Goal: Task Accomplishment & Management: Use online tool/utility

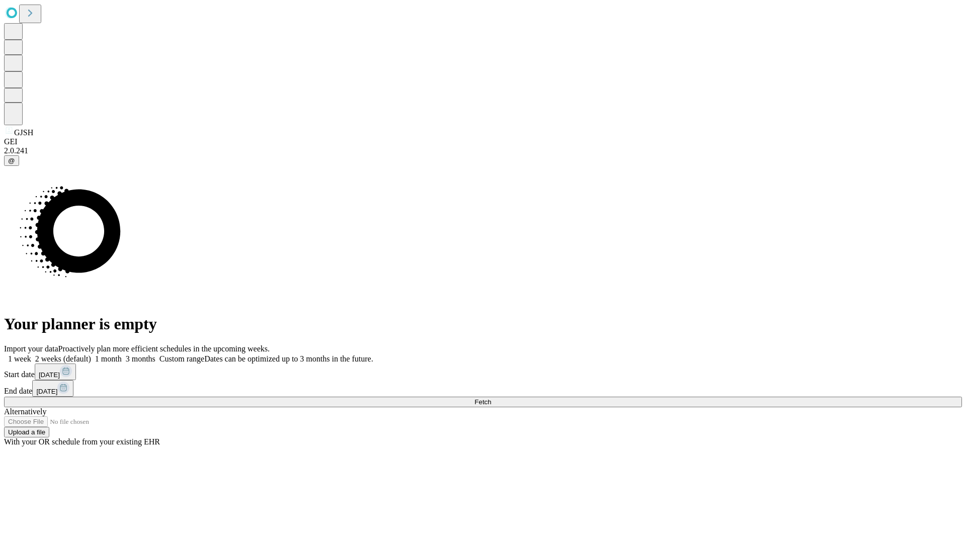
click at [491, 398] on span "Fetch" at bounding box center [482, 402] width 17 height 8
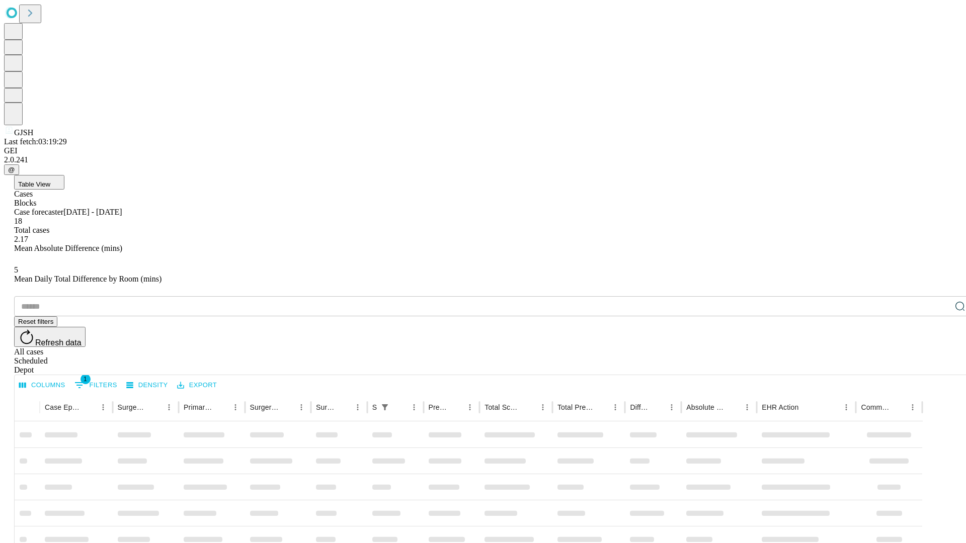
click at [940, 366] on div "Depot" at bounding box center [493, 370] width 958 height 9
